Goal: Obtain resource: Download file/media

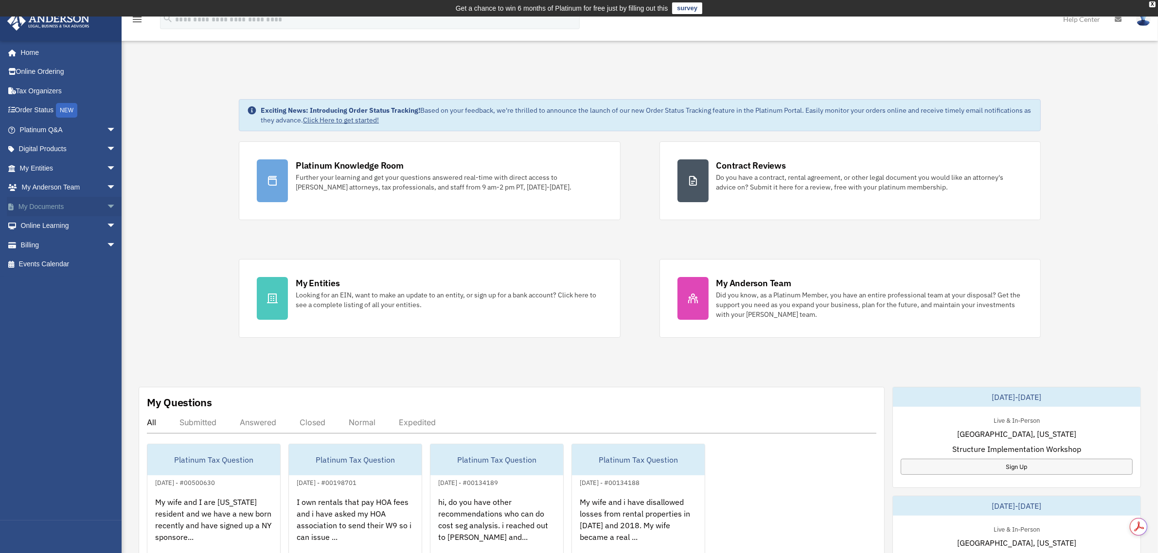
click at [38, 203] on link "My Documents arrow_drop_down" at bounding box center [69, 206] width 124 height 19
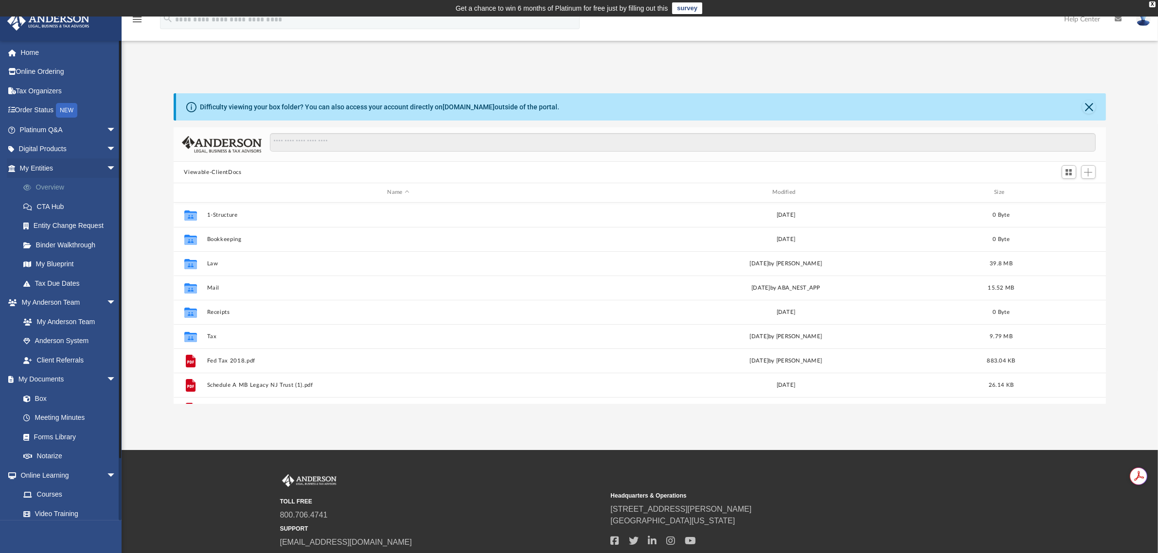
scroll to position [211, 923]
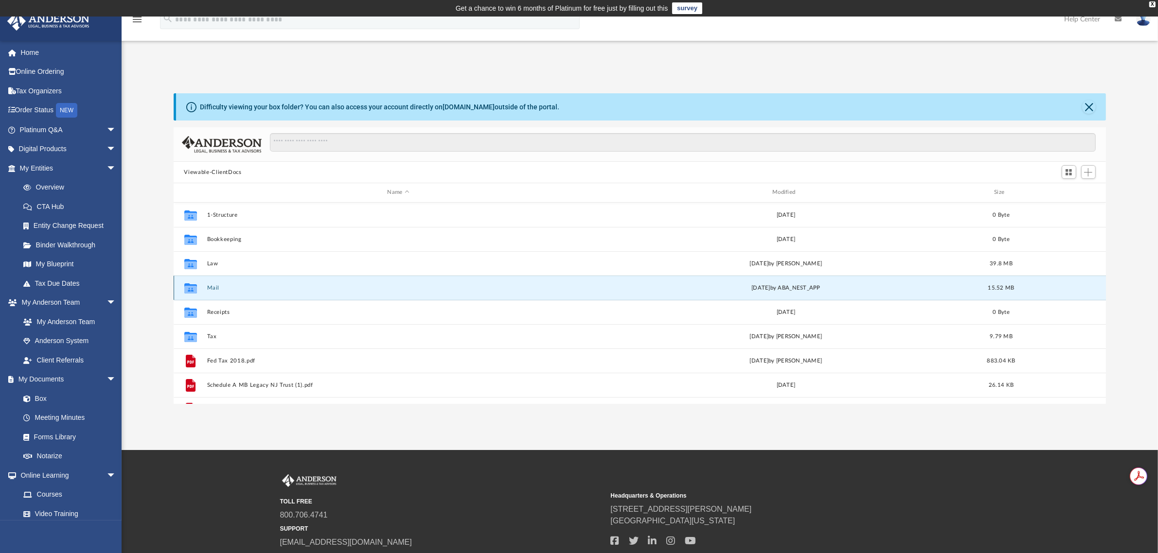
click at [211, 286] on button "Mail" at bounding box center [398, 288] width 383 height 6
click at [212, 285] on button "Mail" at bounding box center [398, 288] width 383 height 6
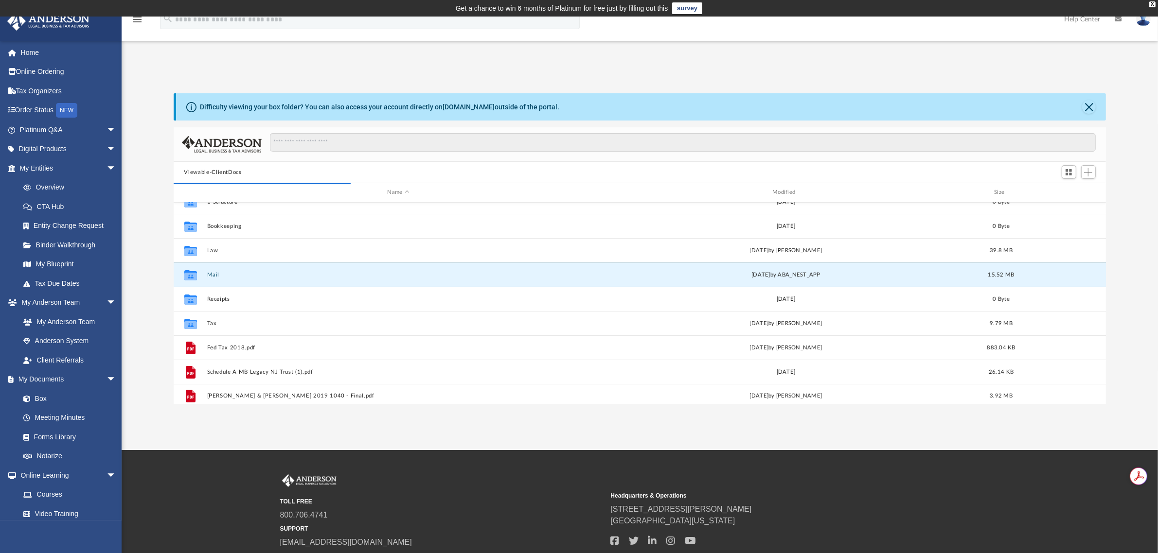
scroll to position [18, 0]
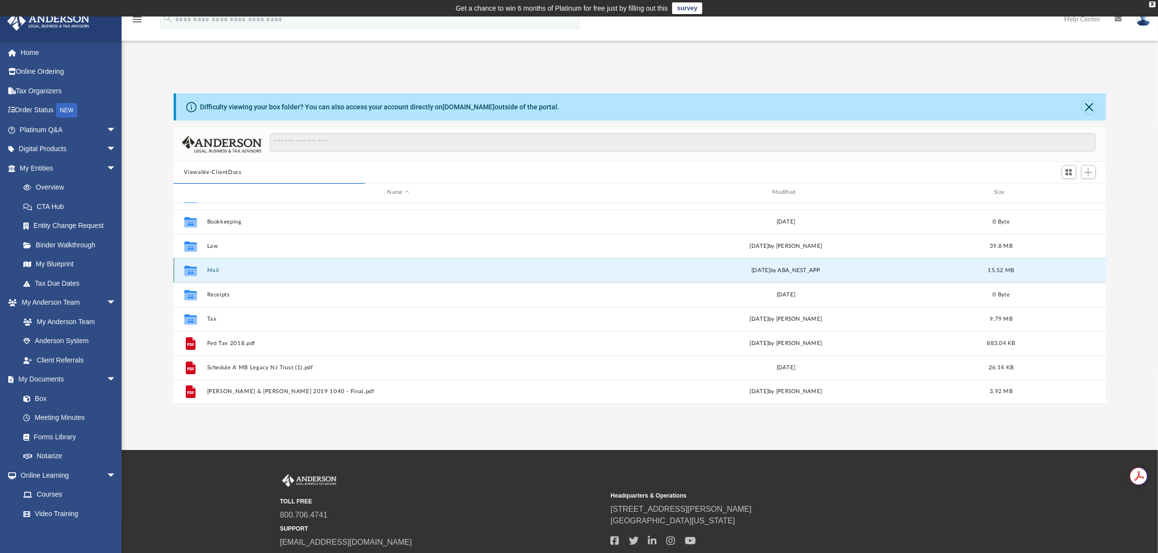
click at [214, 270] on button "Mail" at bounding box center [398, 270] width 383 height 6
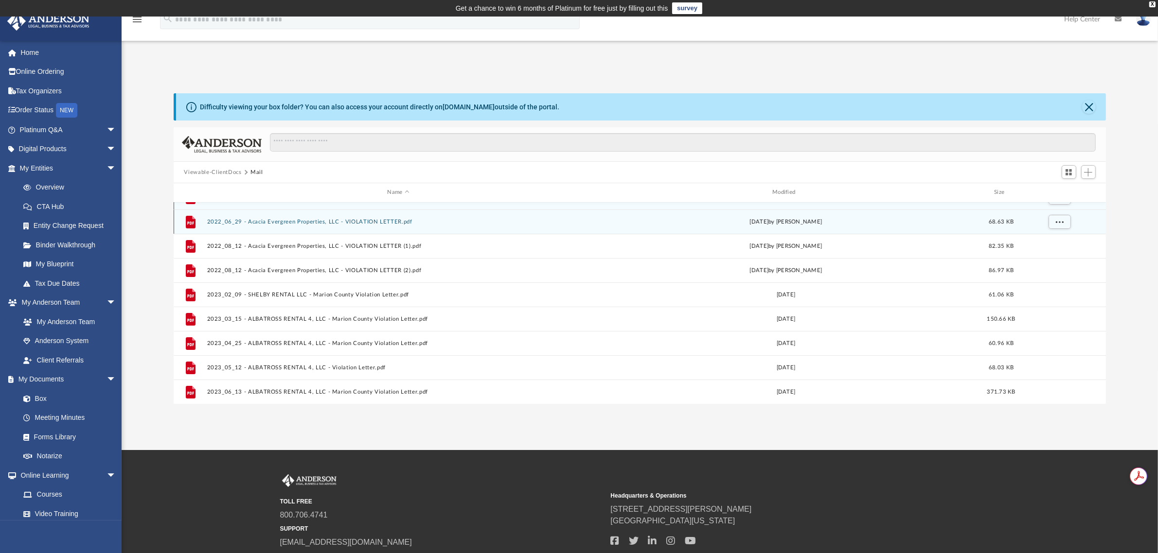
scroll to position [0, 0]
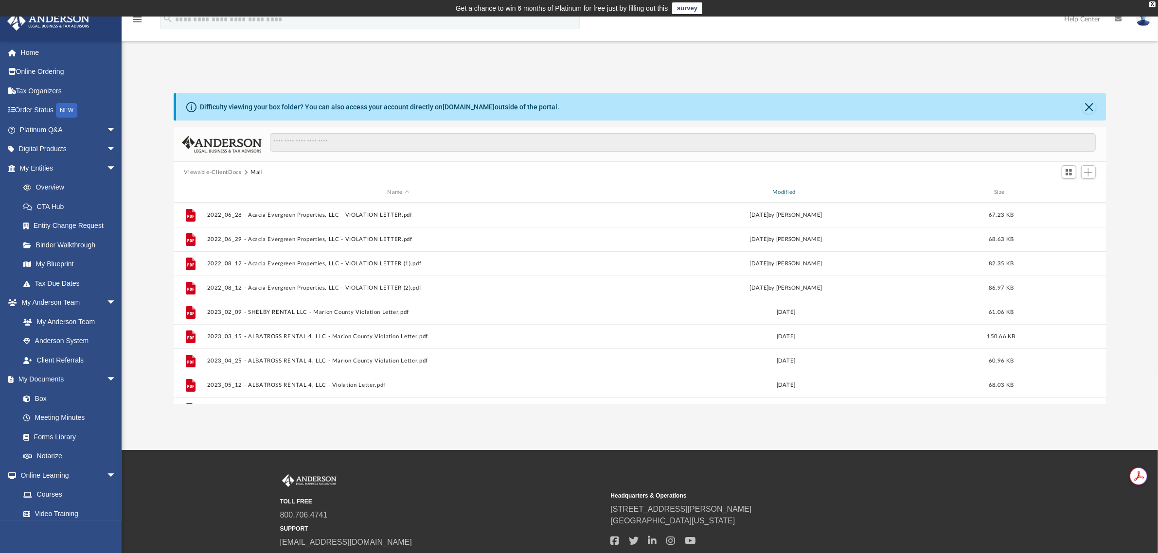
click at [788, 191] on div "Modified" at bounding box center [785, 192] width 383 height 9
click at [798, 190] on div "Modified" at bounding box center [785, 192] width 383 height 9
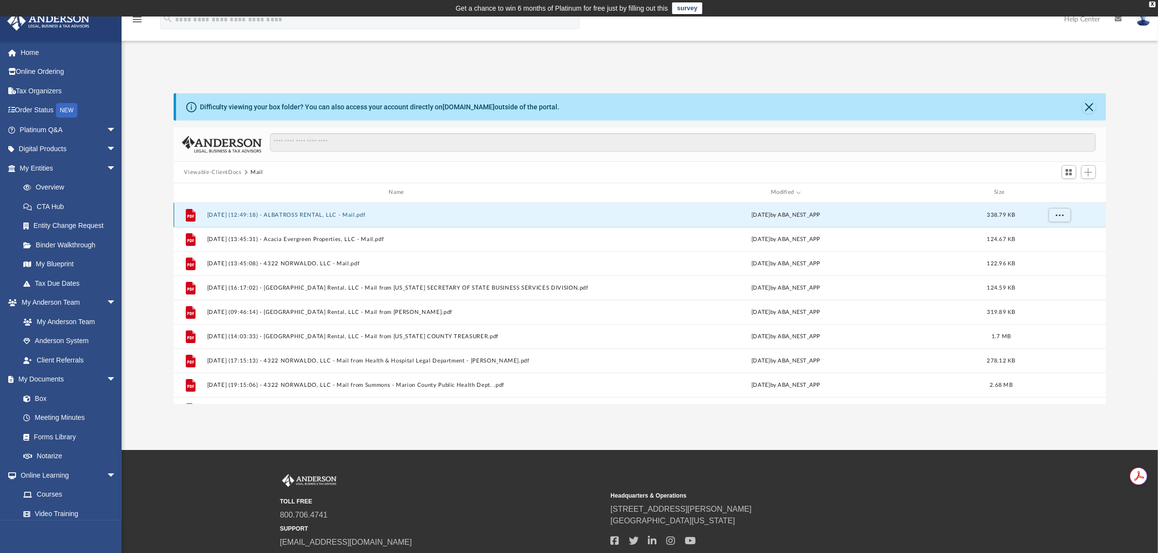
click at [312, 212] on button "[DATE] (12:49:18) - ALBATROSS RENTAL, LLC - Mail.pdf" at bounding box center [398, 215] width 383 height 6
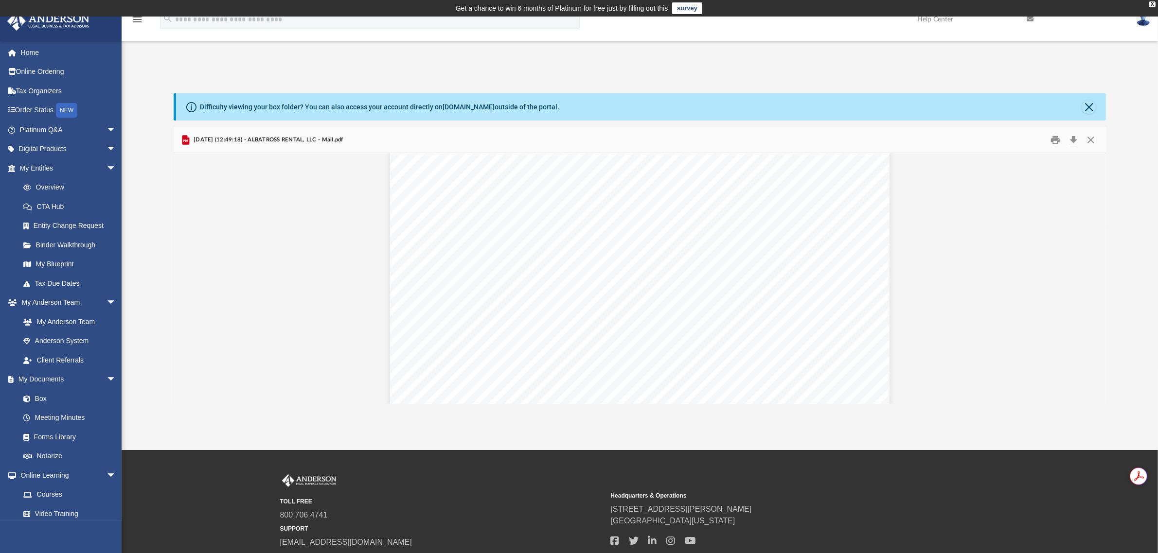
scroll to position [365, 0]
